Goal: Register for event/course

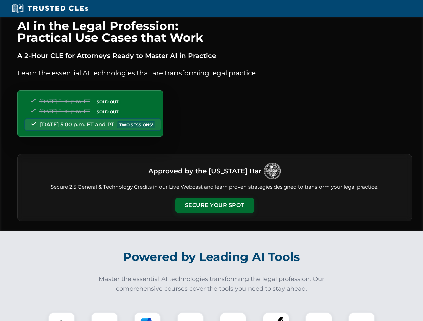
click at [214, 206] on button "Secure Your Spot" at bounding box center [214, 205] width 78 height 15
click at [62, 317] on img at bounding box center [61, 325] width 19 height 19
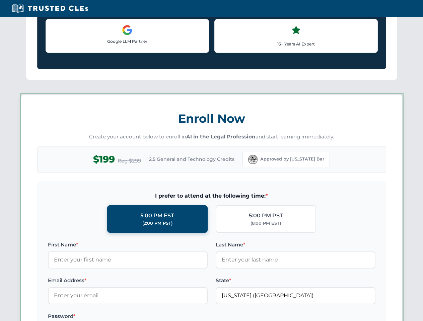
click at [147, 317] on label "Password *" at bounding box center [128, 317] width 160 height 8
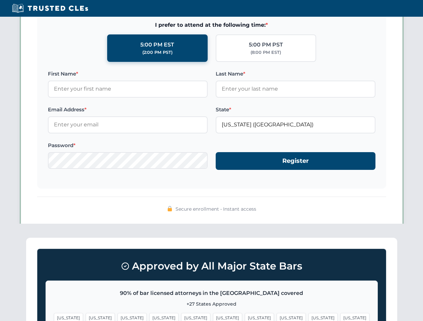
click at [308, 317] on span "[US_STATE]" at bounding box center [322, 318] width 29 height 10
